Goal: Answer question/provide support

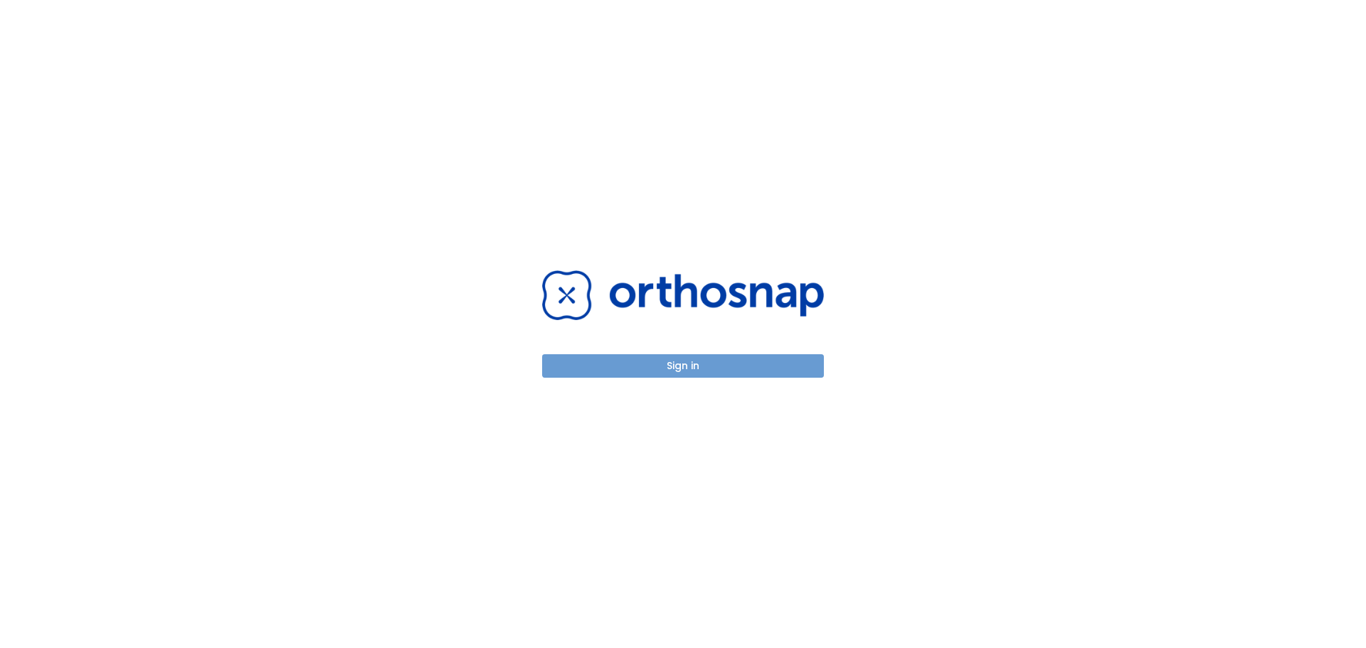
click at [611, 374] on button "Sign in" at bounding box center [683, 365] width 282 height 23
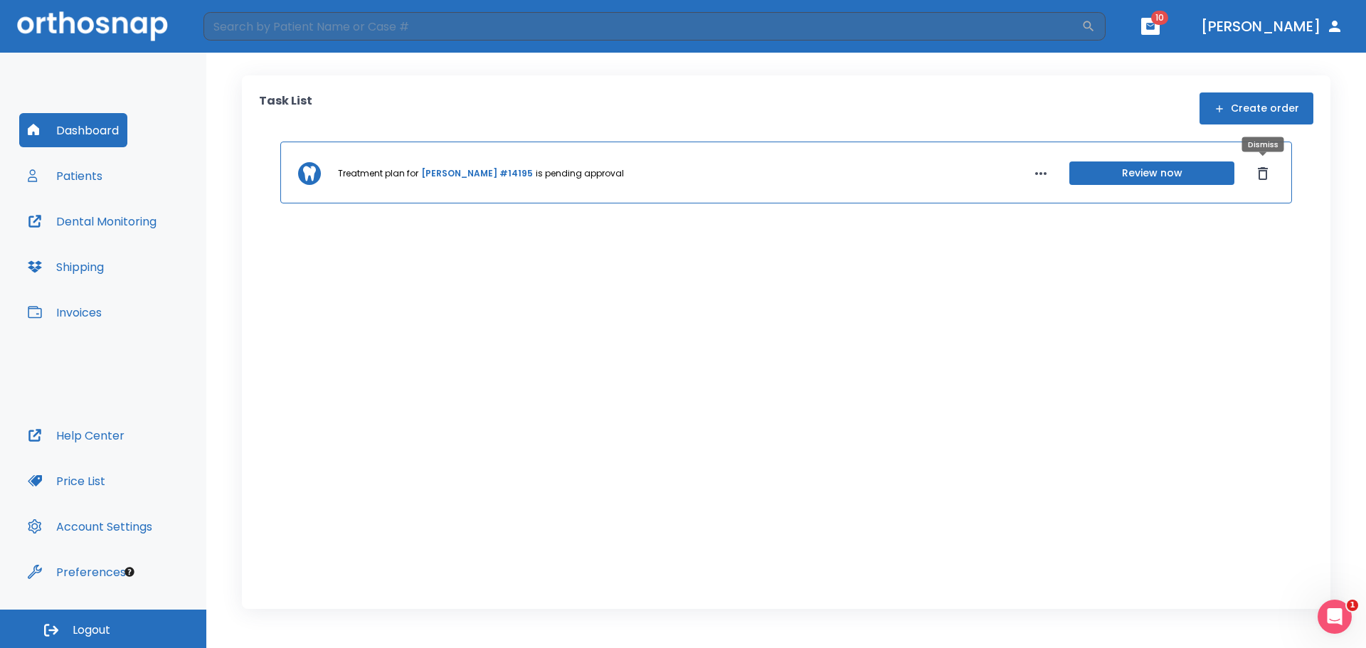
drag, startPoint x: 1264, startPoint y: 173, endPoint x: 1245, endPoint y: 173, distance: 18.5
click at [1264, 173] on icon "Dismiss" at bounding box center [1262, 173] width 17 height 17
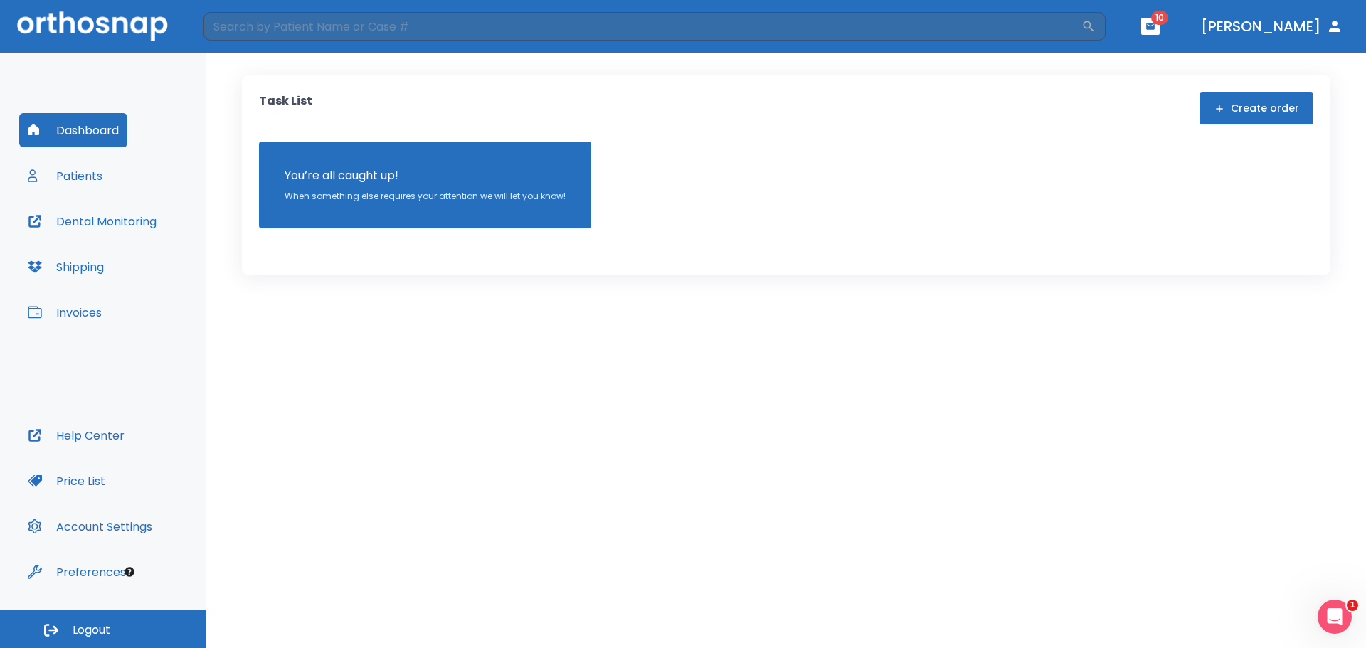
click at [90, 179] on button "Patients" at bounding box center [65, 176] width 92 height 34
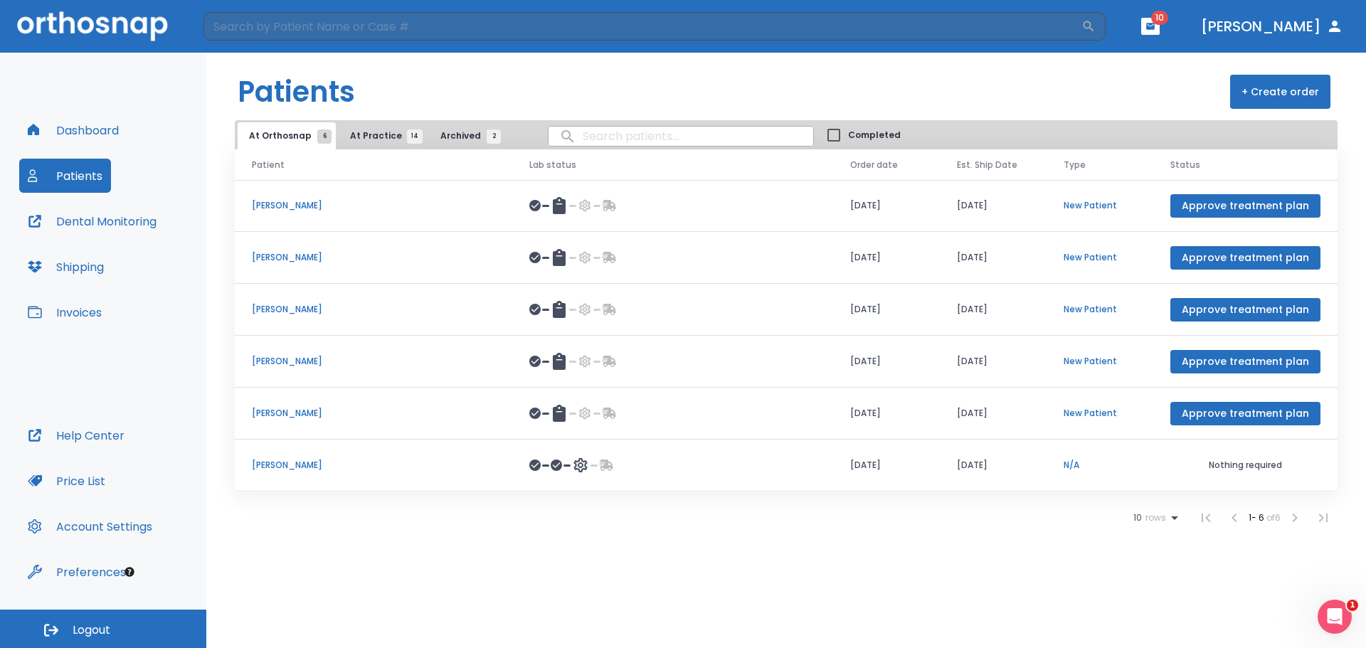
click at [278, 467] on p "Ethan Brack" at bounding box center [373, 465] width 243 height 13
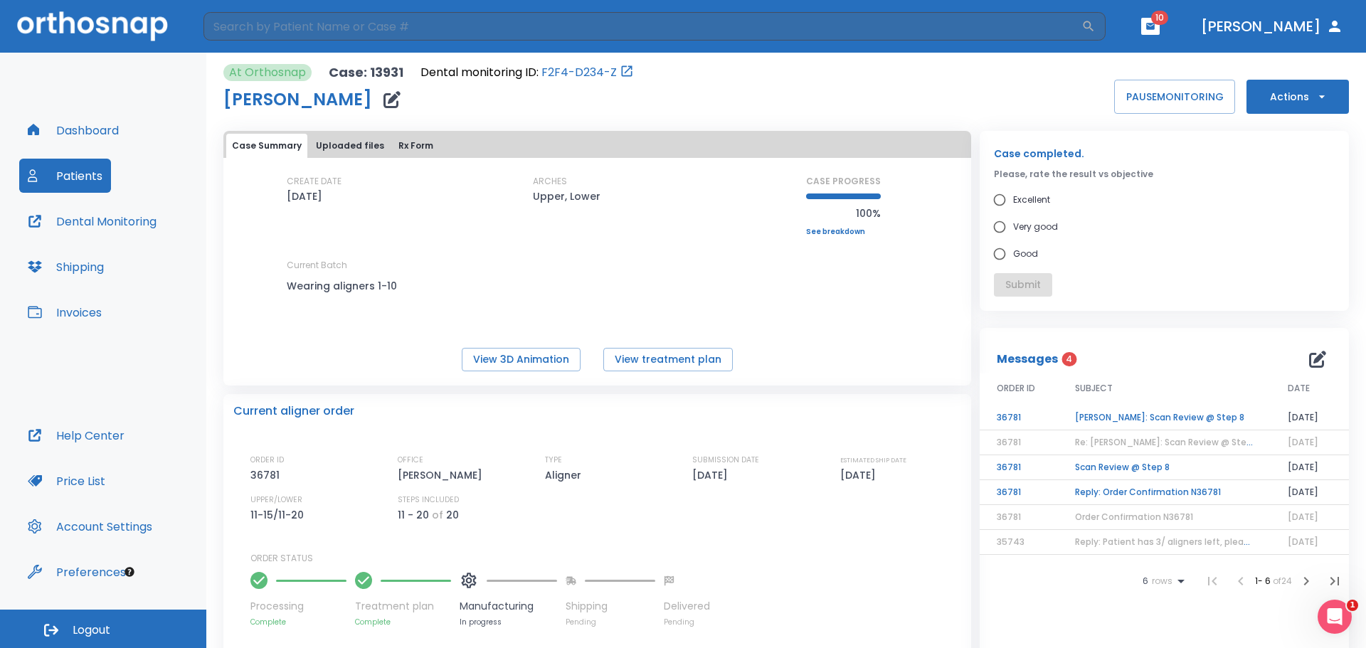
click at [1114, 415] on td "Ethan Brack: Scan Review @ Step 8" at bounding box center [1164, 418] width 213 height 25
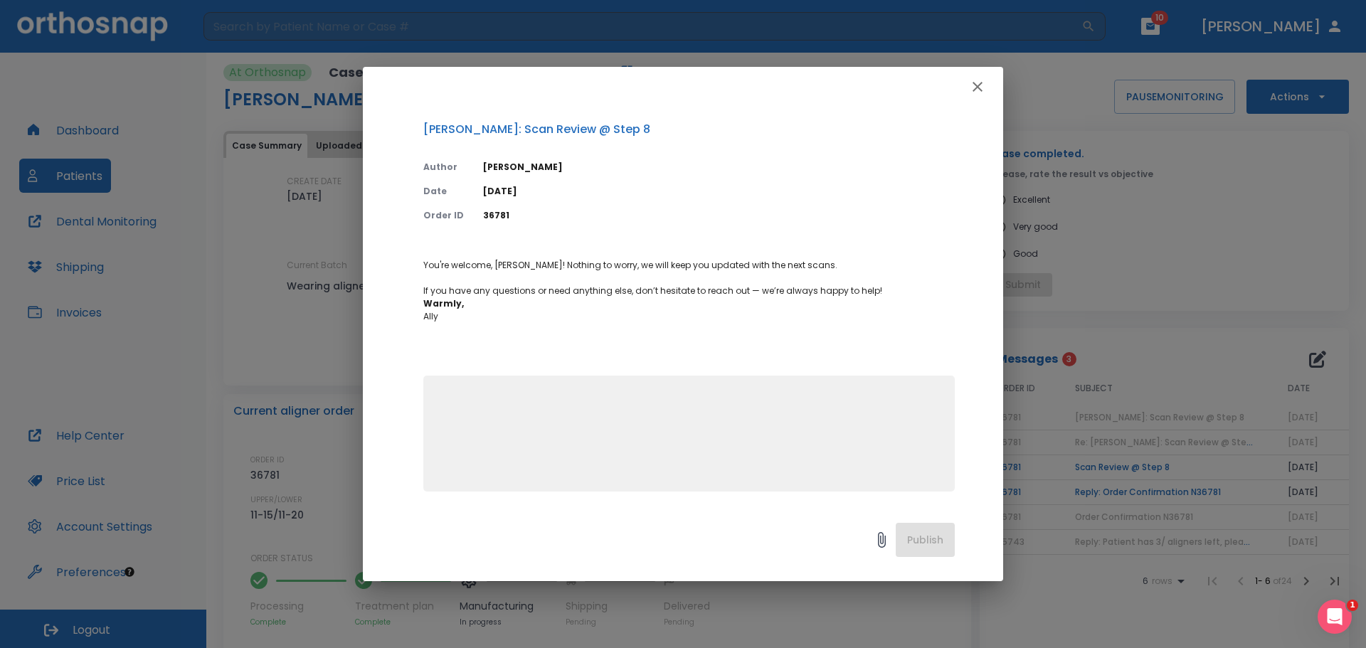
click at [526, 396] on textarea at bounding box center [689, 440] width 514 height 98
type textarea "h"
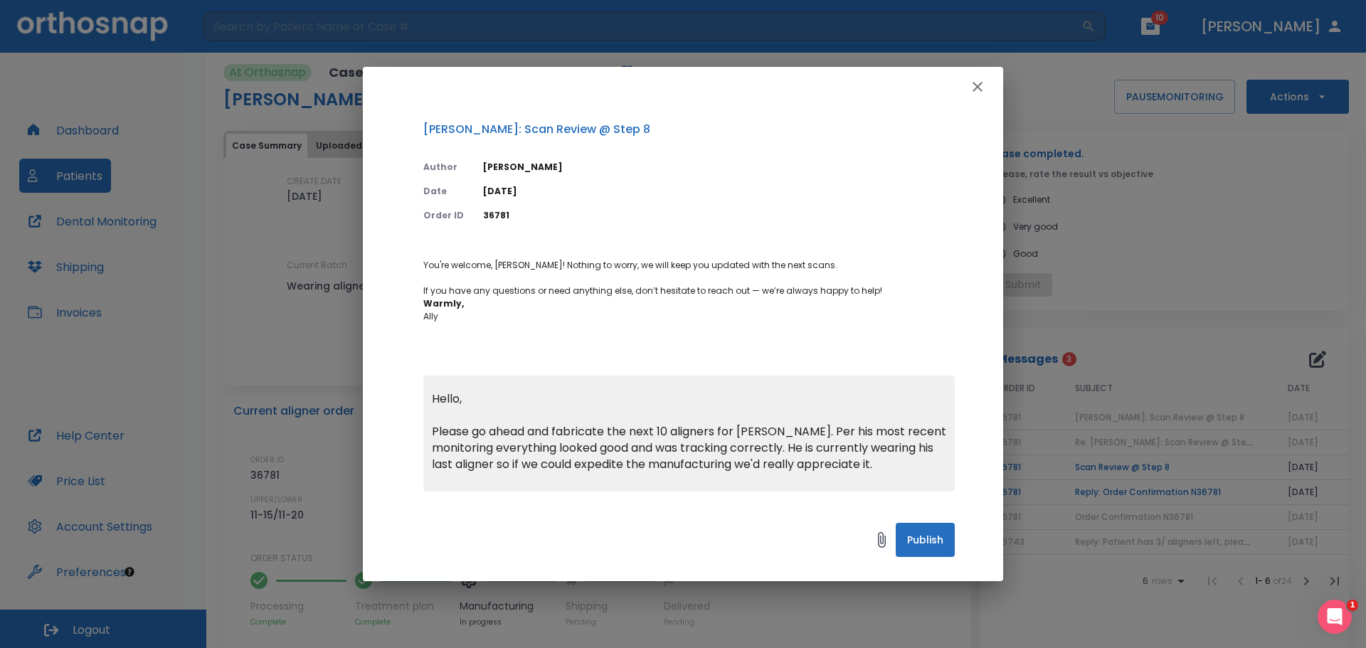
scroll to position [16, 0]
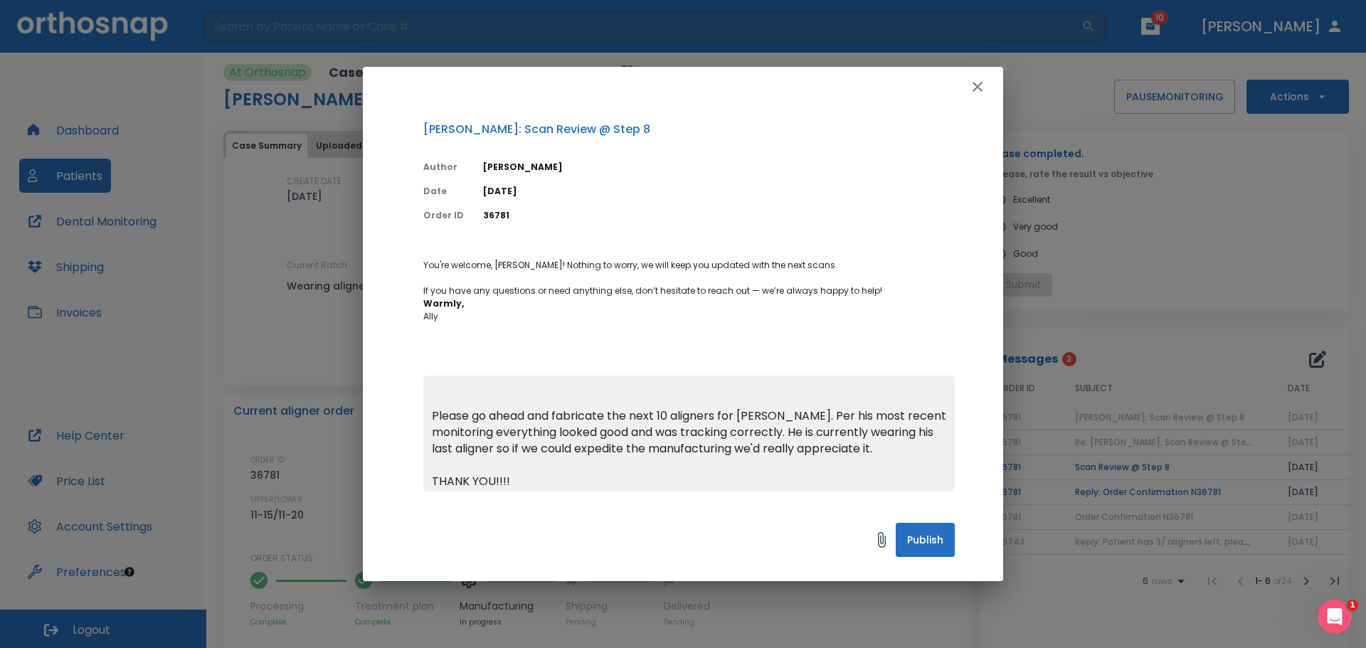
type textarea "Hello, Please go ahead and fabricate the next 10 aligners for Ethan. Per his mo…"
click at [936, 535] on button "Publish" at bounding box center [925, 540] width 59 height 34
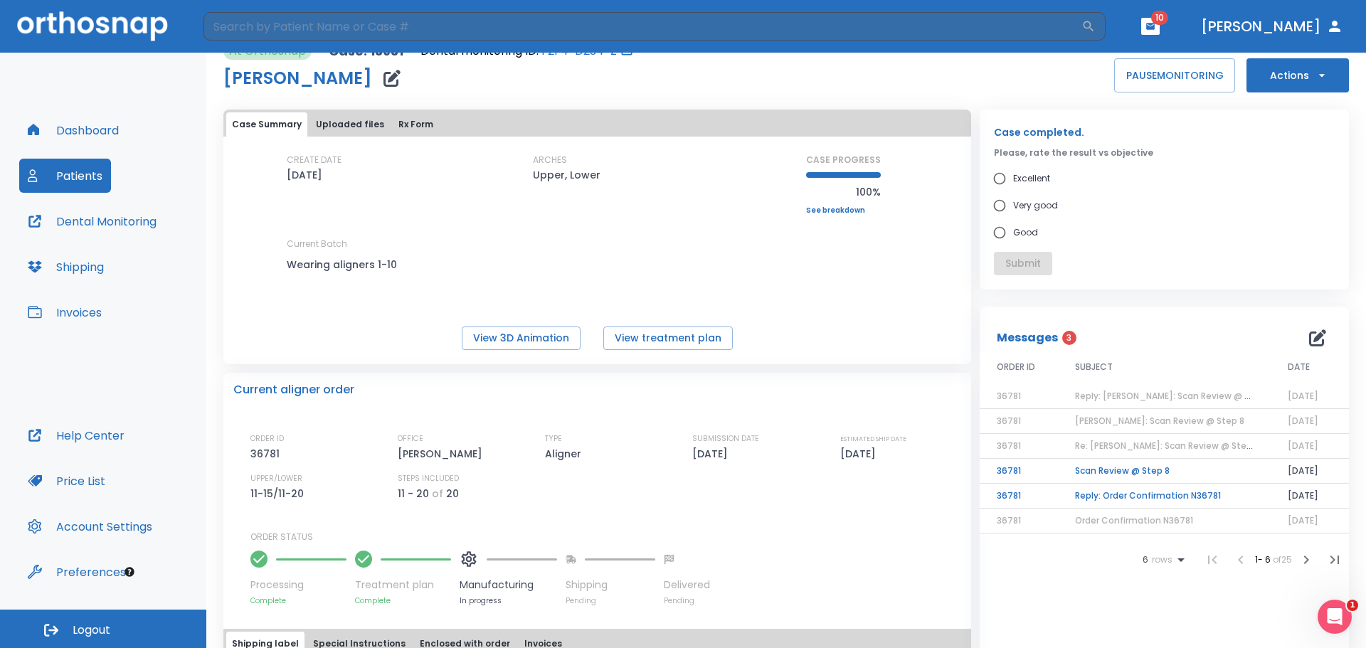
scroll to position [0, 0]
